Goal: Task Accomplishment & Management: Use online tool/utility

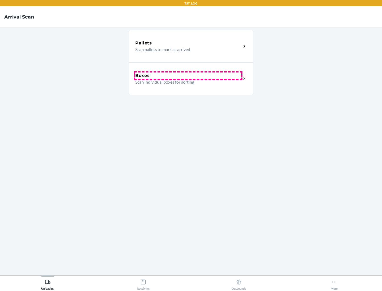
click at [188, 76] on div "Boxes" at bounding box center [188, 76] width 106 height 6
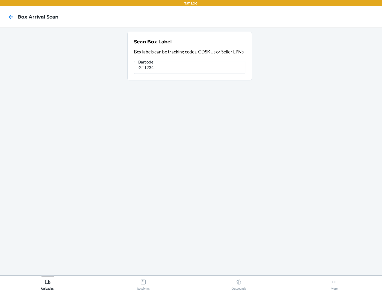
type input "GT1234"
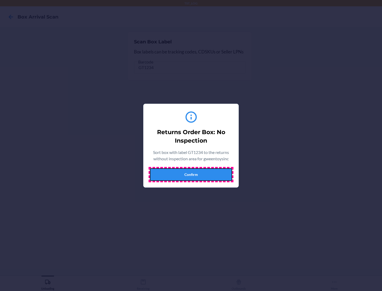
click at [191, 175] on button "Confirm" at bounding box center [191, 174] width 82 height 13
